Goal: Check status

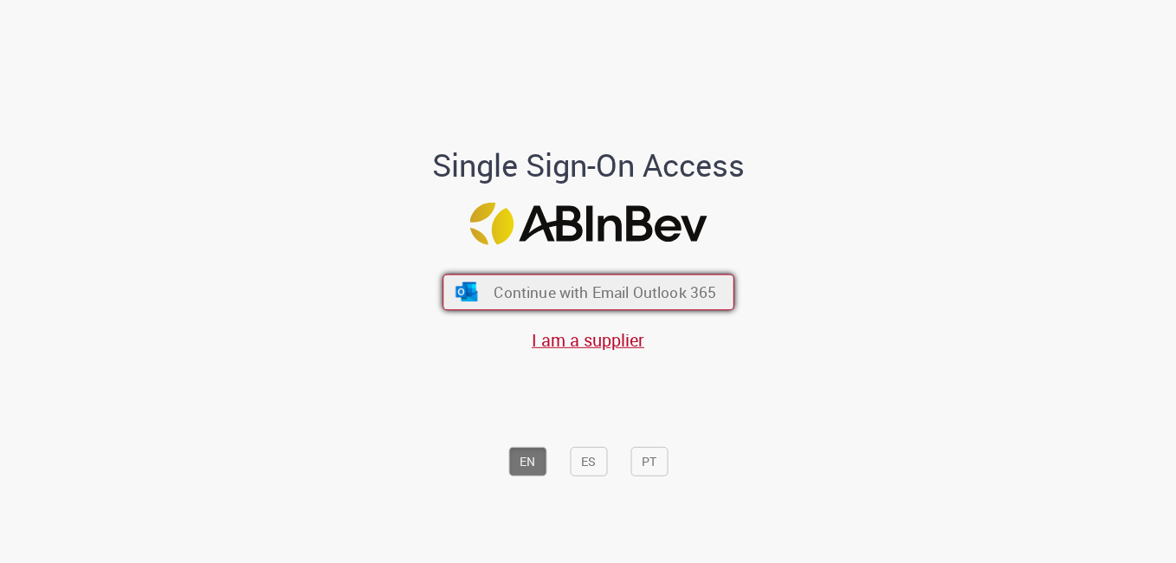
click at [645, 299] on span "Continue with Email Outlook 365" at bounding box center [605, 292] width 223 height 20
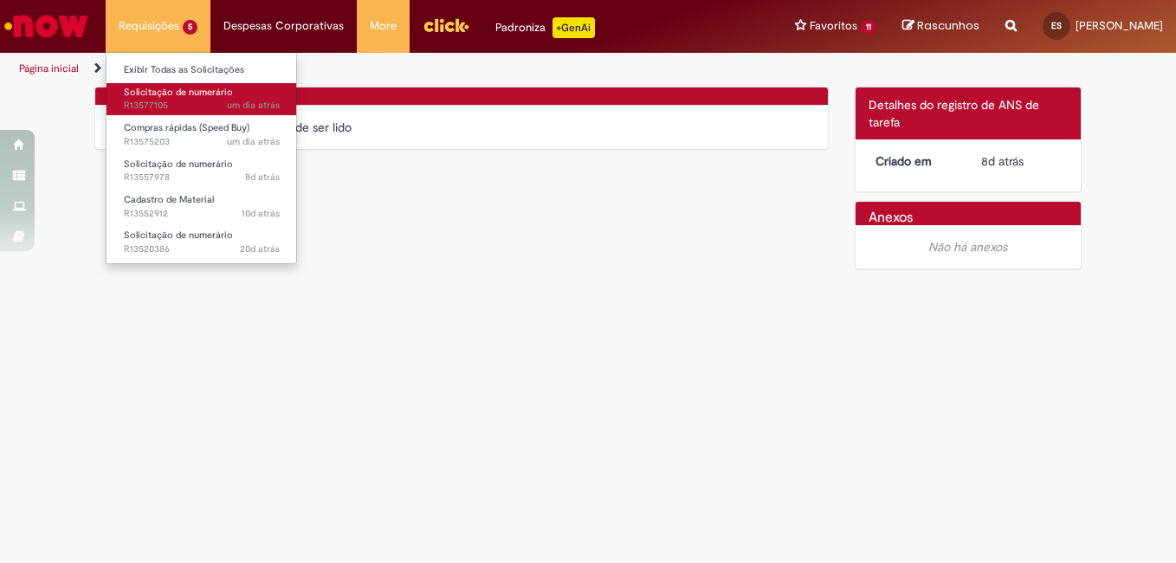
click at [162, 99] on span "um dia atrás um dia atrás R13577105" at bounding box center [202, 106] width 156 height 14
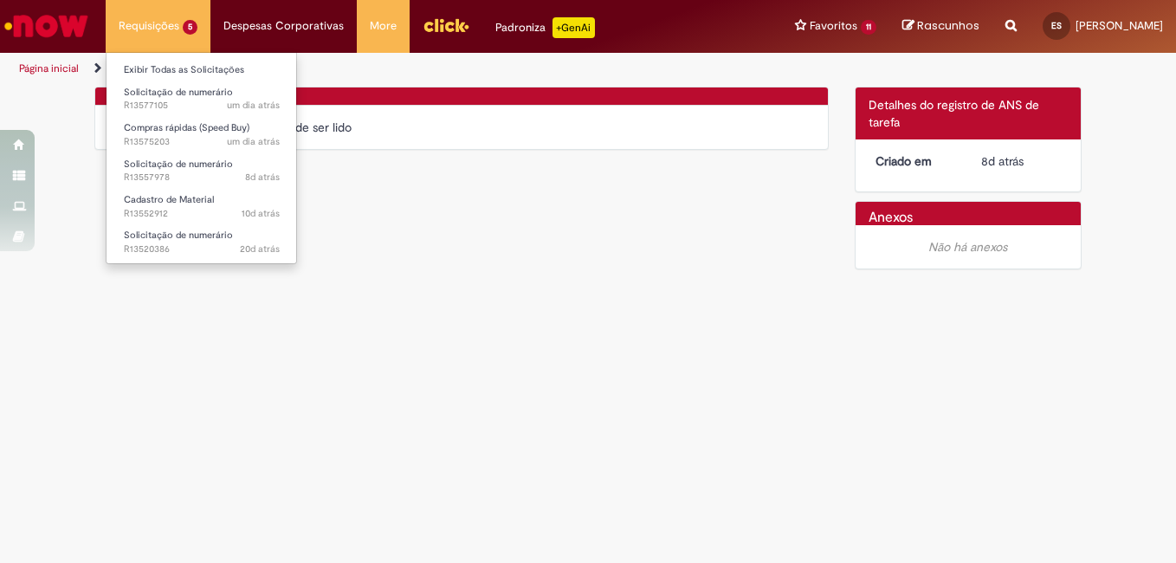
click at [180, 41] on li "Requisições 5 Exibir Todas as Solicitações Solicitação de numerário um dia atrá…" at bounding box center [158, 26] width 105 height 52
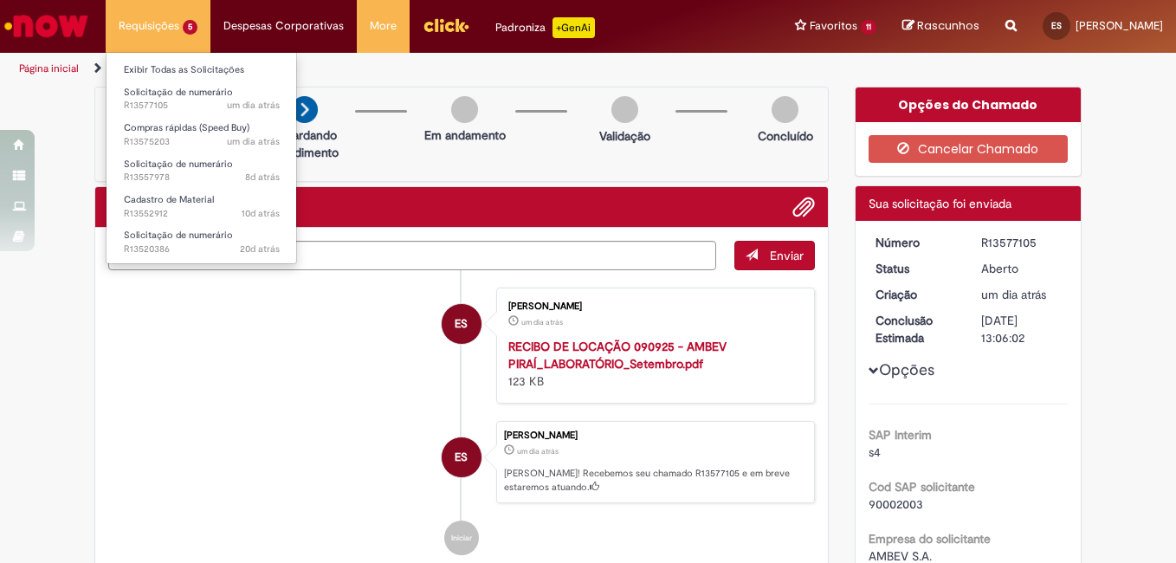
click at [154, 26] on li "Requisições 5 Exibir Todas as Solicitações Solicitação de numerário um dia atrá…" at bounding box center [158, 26] width 105 height 52
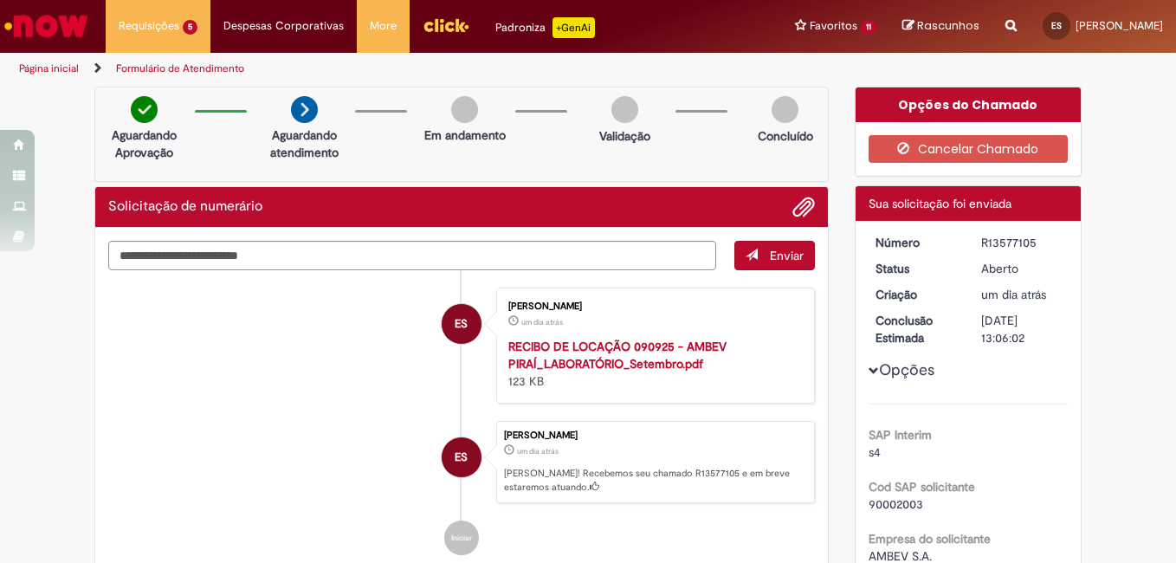
click at [222, 431] on li "ES [PERSON_NAME] um dia atrás um dia atrás [PERSON_NAME]! Recebemos seu chamado…" at bounding box center [461, 462] width 707 height 83
